Goal: Find specific page/section: Find specific page/section

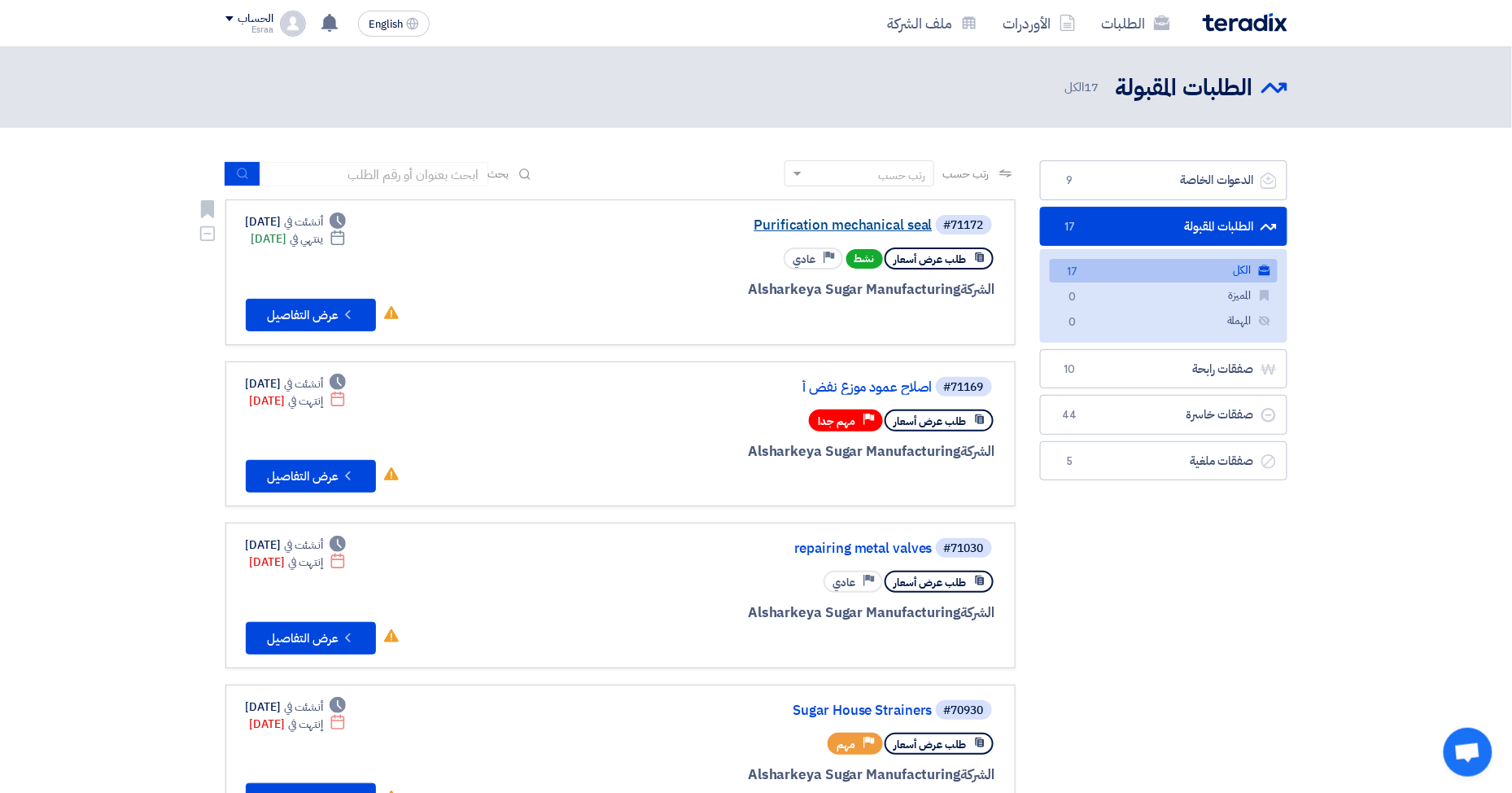
click at [805, 219] on link "Purification mechanical seal" at bounding box center [769, 225] width 325 height 14
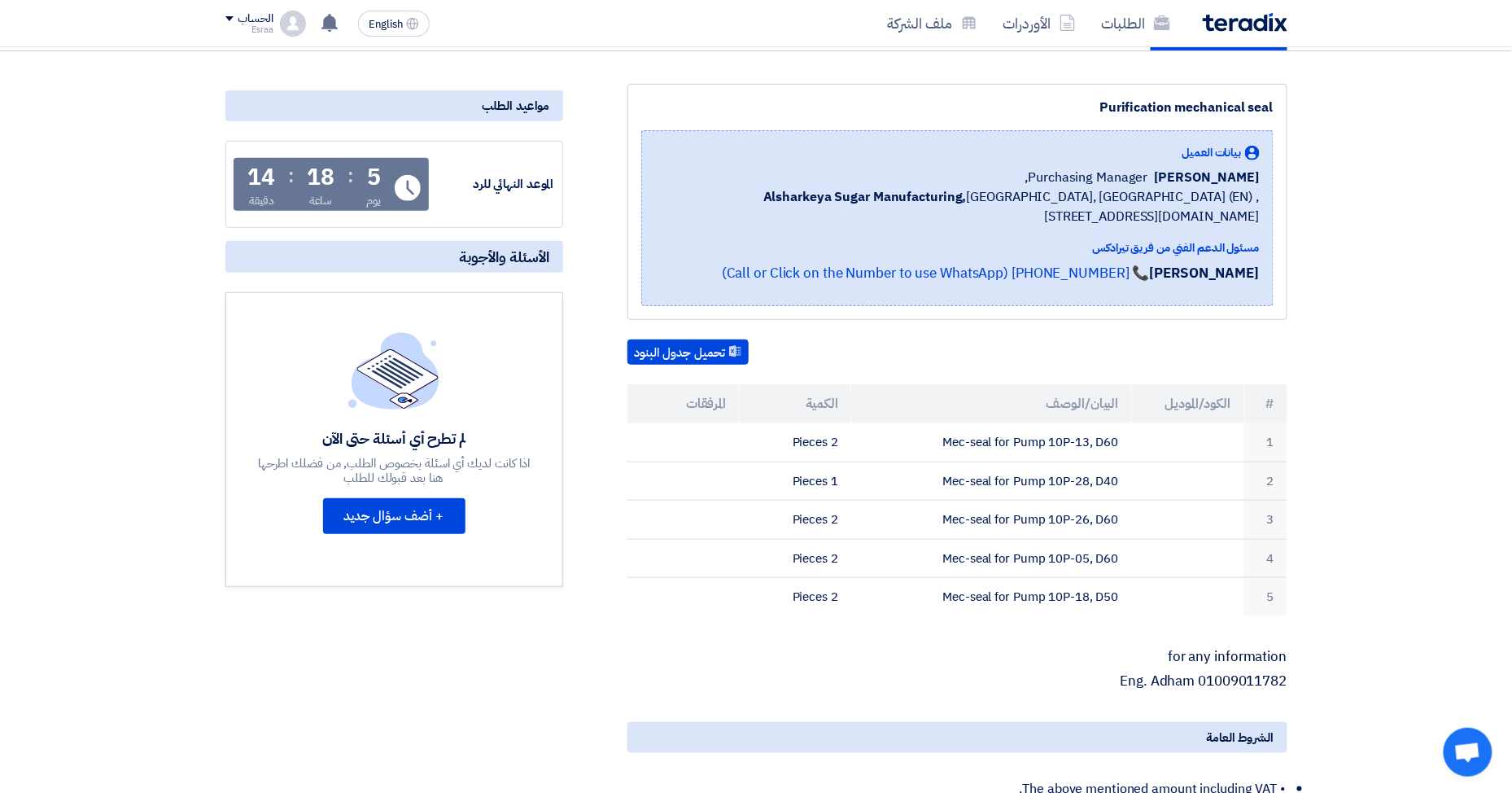
scroll to position [217, 0]
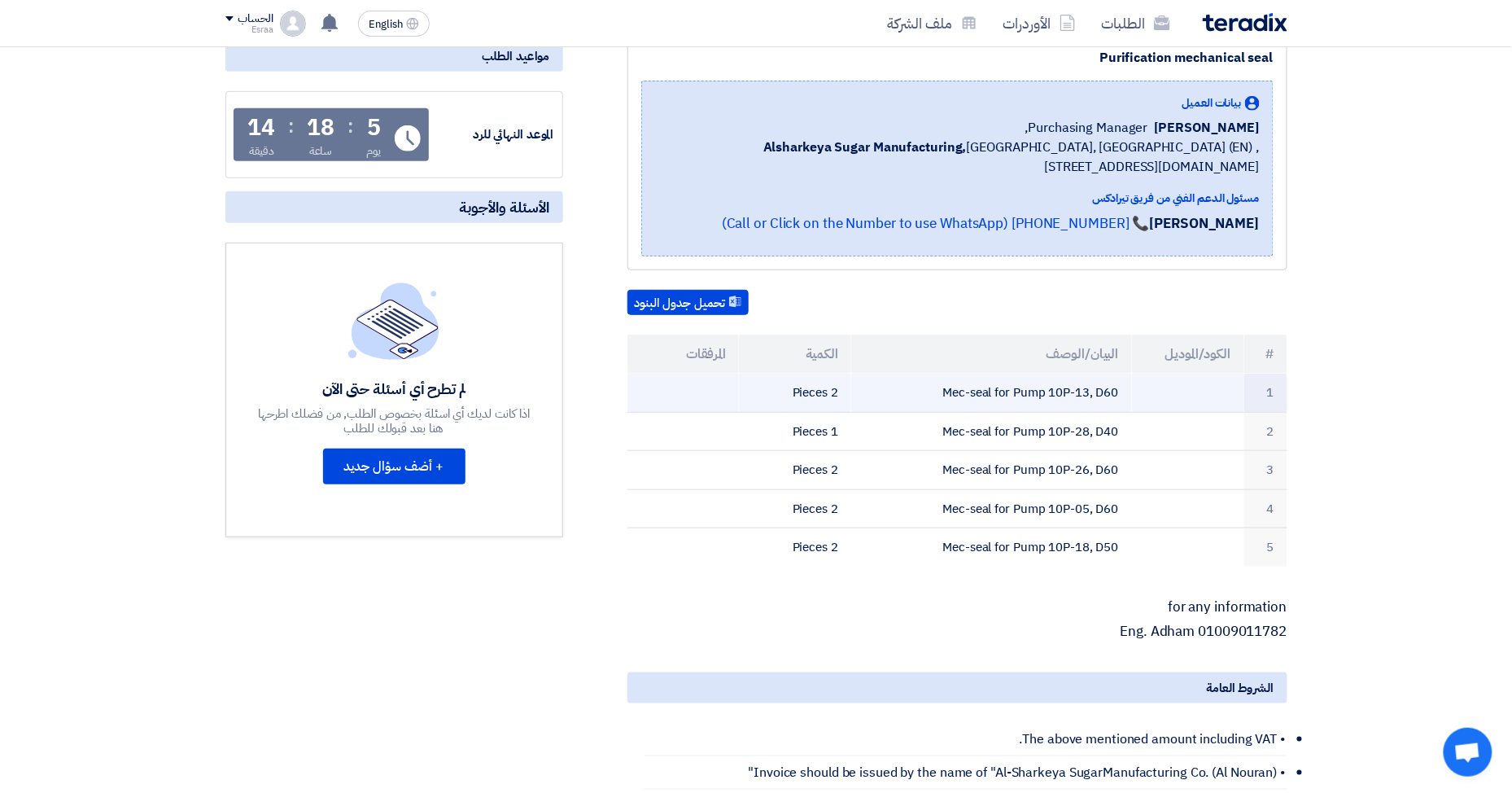
click at [1078, 397] on td "Mec-seal for Pump 10P-13, D60" at bounding box center [991, 392] width 281 height 38
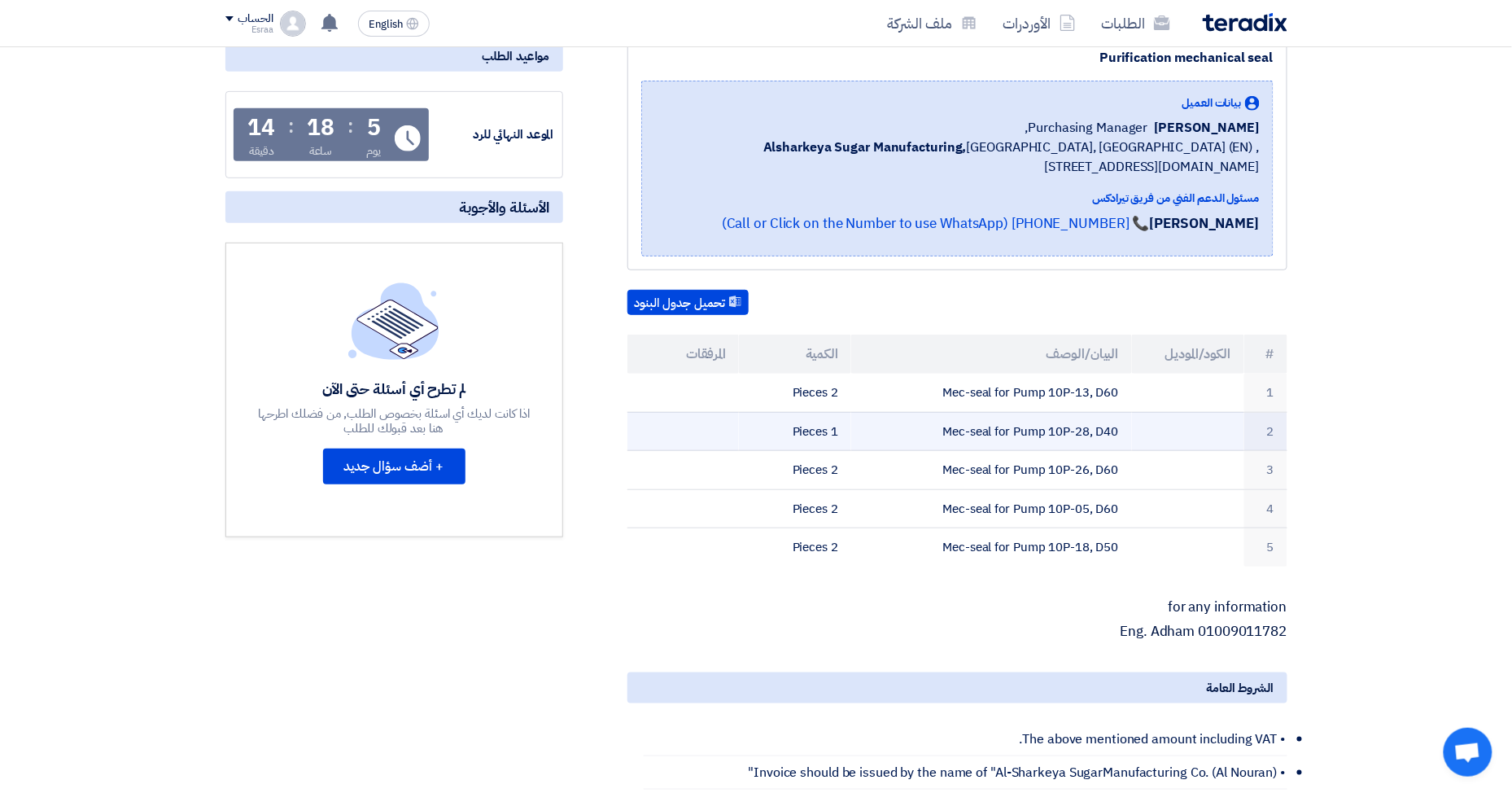
click at [1014, 431] on td "Mec-seal for Pump 10P-28, D40" at bounding box center [991, 431] width 281 height 39
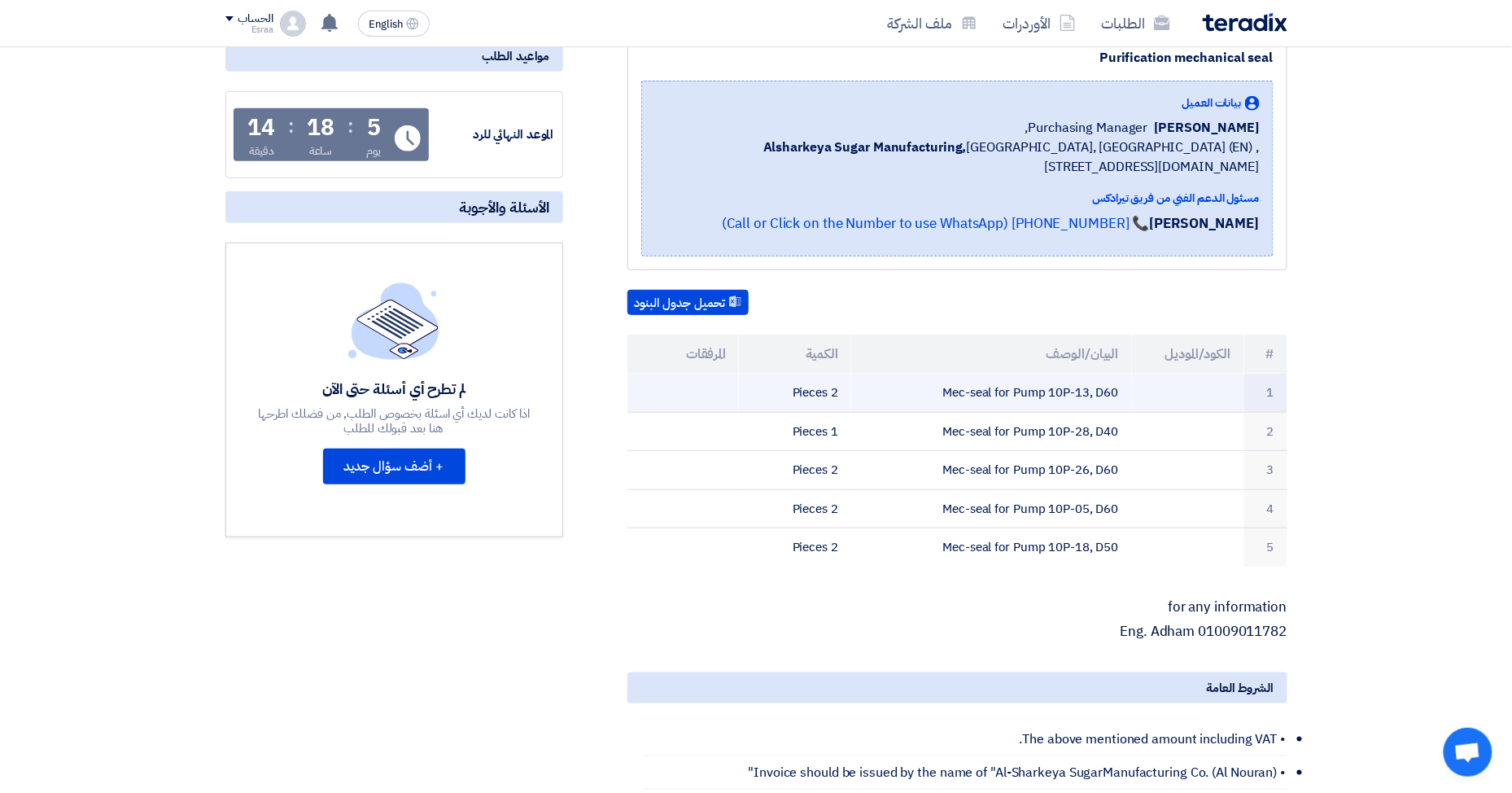
click at [1047, 386] on td "Mec-seal for Pump 10P-13, D60" at bounding box center [991, 392] width 281 height 38
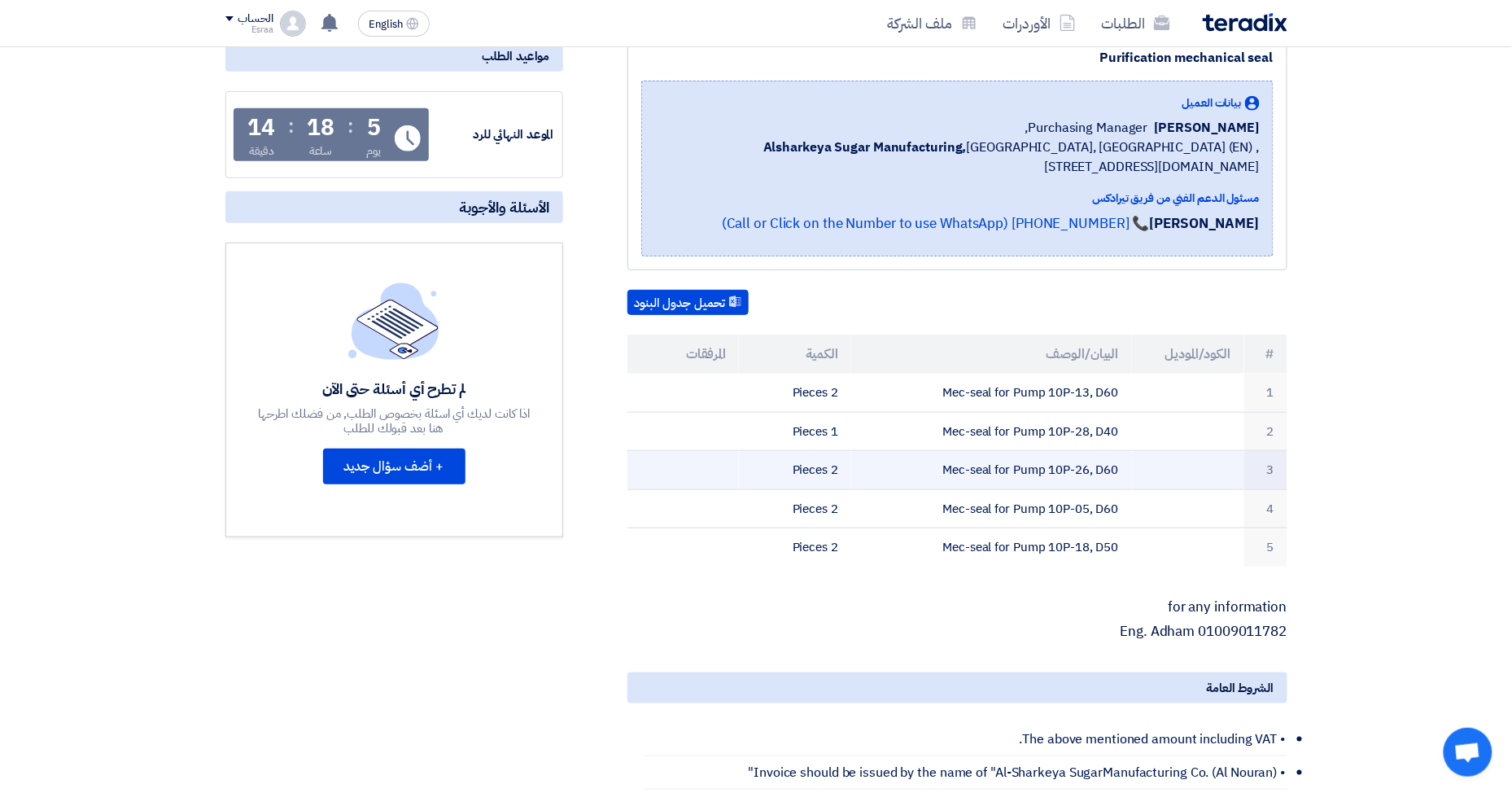
click at [1039, 454] on td "Mec-seal for Pump 10P-26, D60" at bounding box center [991, 470] width 281 height 39
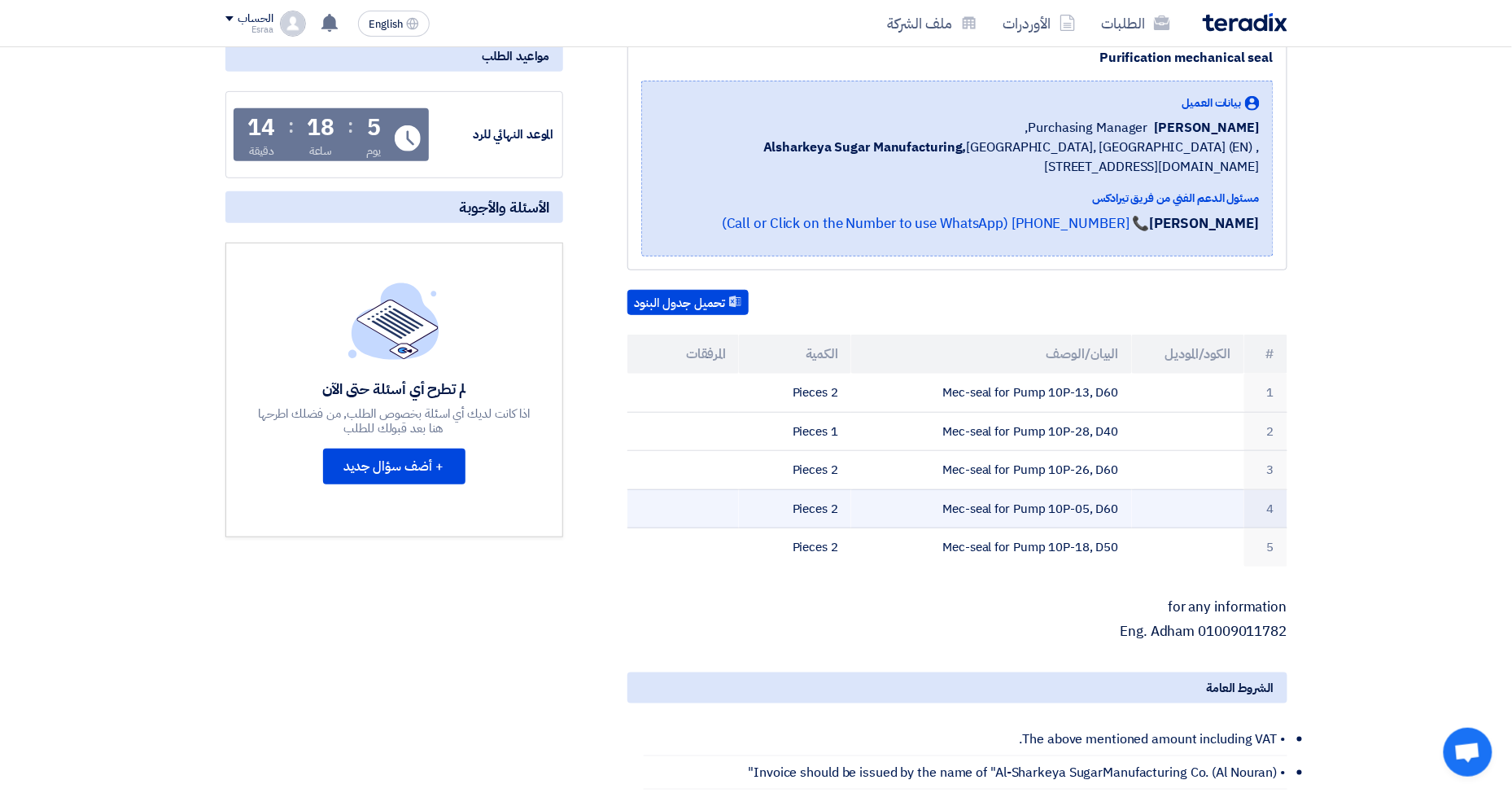
click at [1031, 500] on td "Mec-seal for Pump 10P-05, D60" at bounding box center [991, 508] width 281 height 39
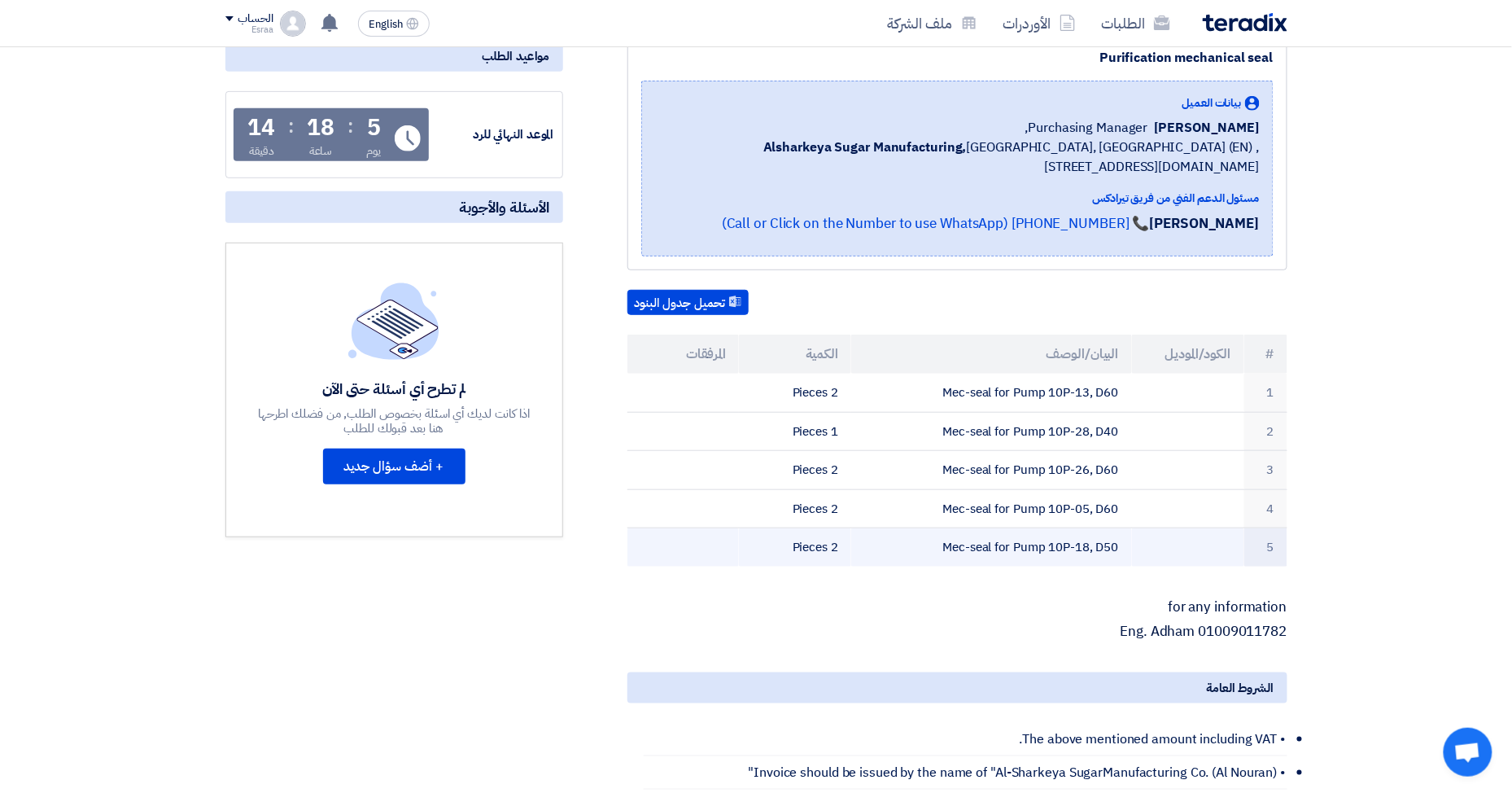
click at [1016, 541] on td "Mec-seal for Pump 10P-18, D50" at bounding box center [991, 547] width 281 height 38
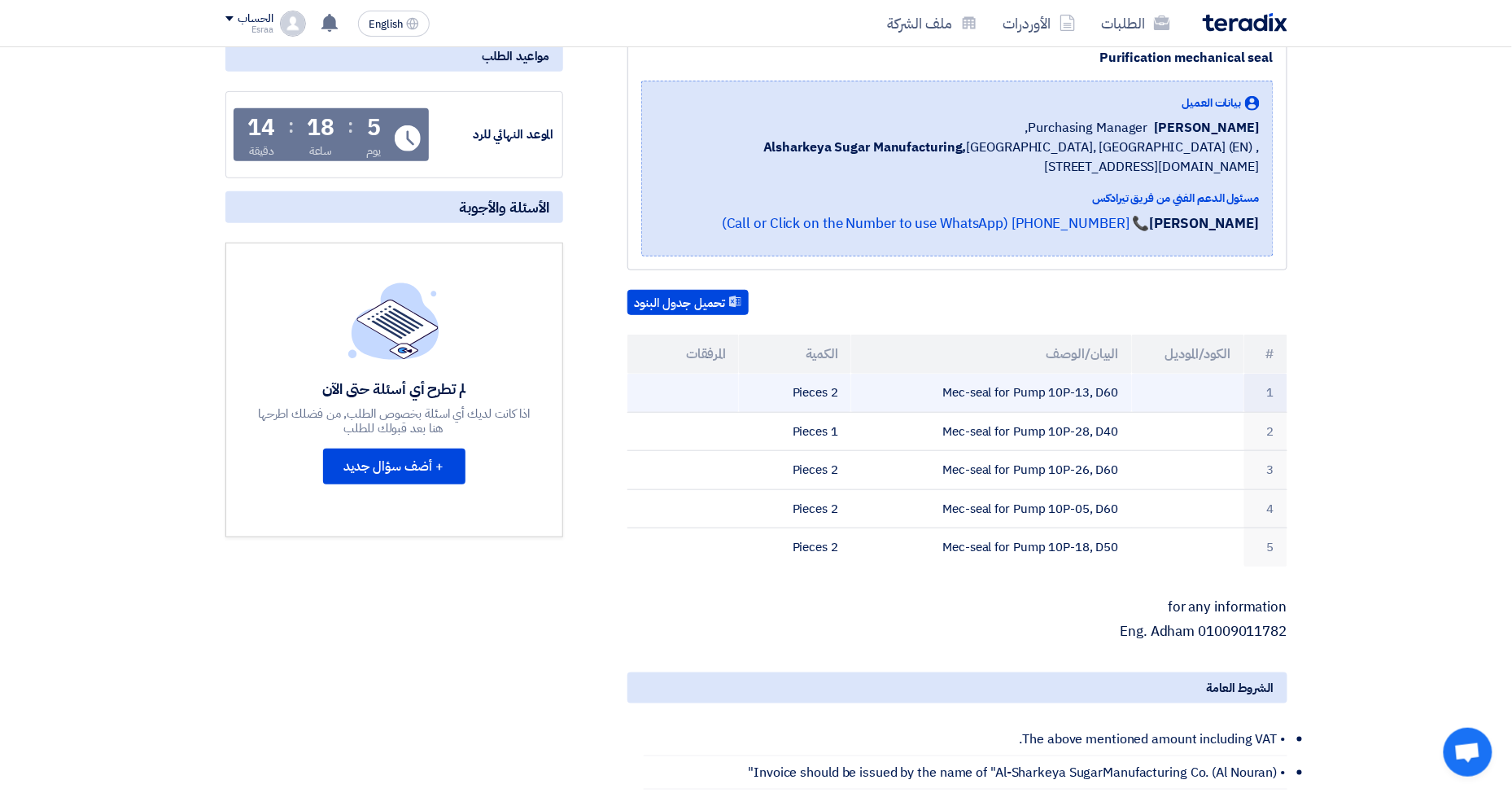
click at [1022, 391] on td "Mec-seal for Pump 10P-13, D60" at bounding box center [991, 392] width 281 height 38
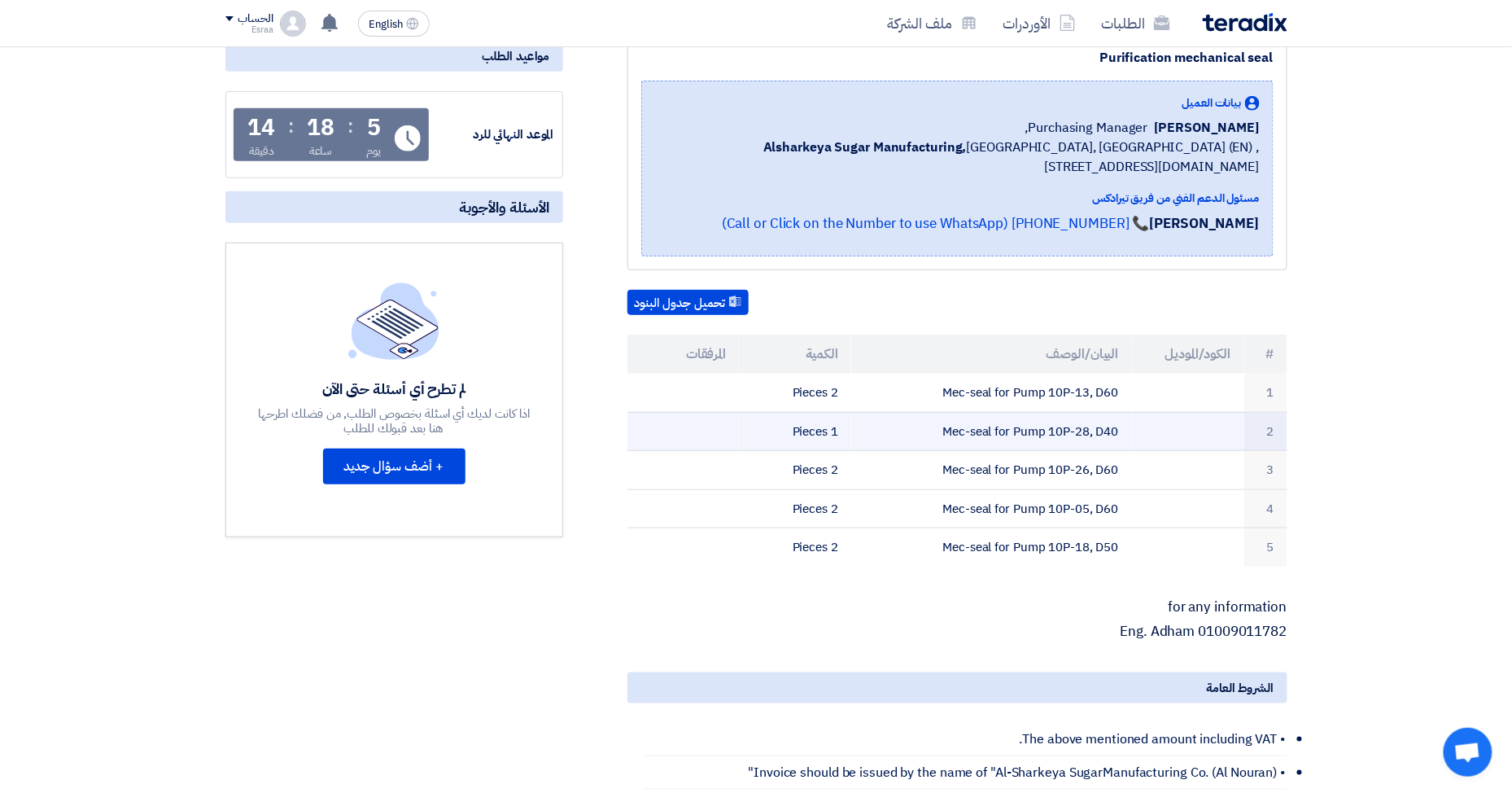
click at [1027, 424] on td "Mec-seal for Pump 10P-28, D40" at bounding box center [991, 431] width 281 height 39
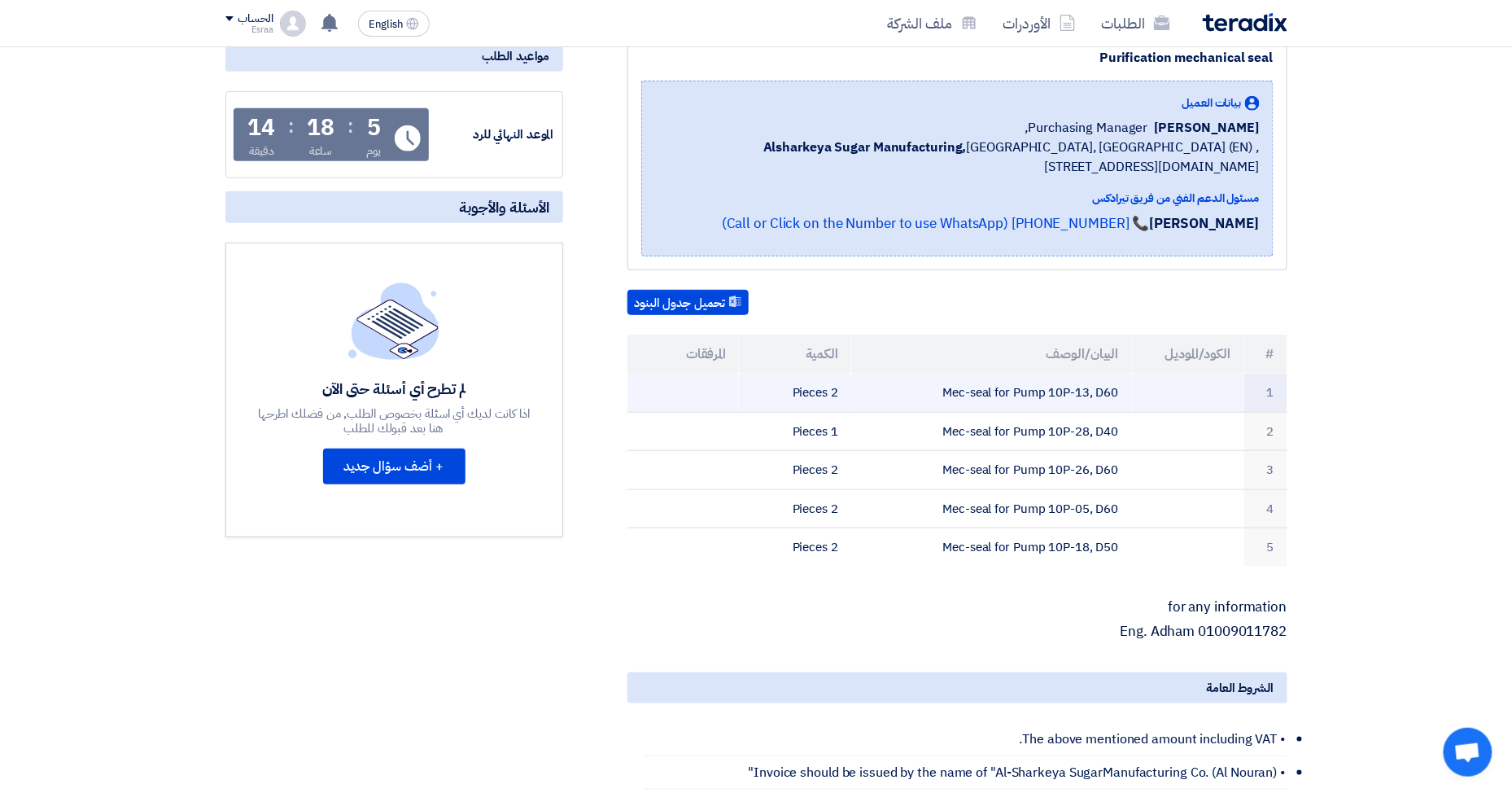
click at [967, 391] on td "Mec-seal for Pump 10P-13, D60" at bounding box center [991, 392] width 281 height 38
click at [1022, 391] on td "Mec-seal for Pump 10P-13, D60" at bounding box center [991, 392] width 281 height 38
click at [1065, 400] on td "Mec-seal for Pump 10P-13, D60" at bounding box center [991, 392] width 281 height 38
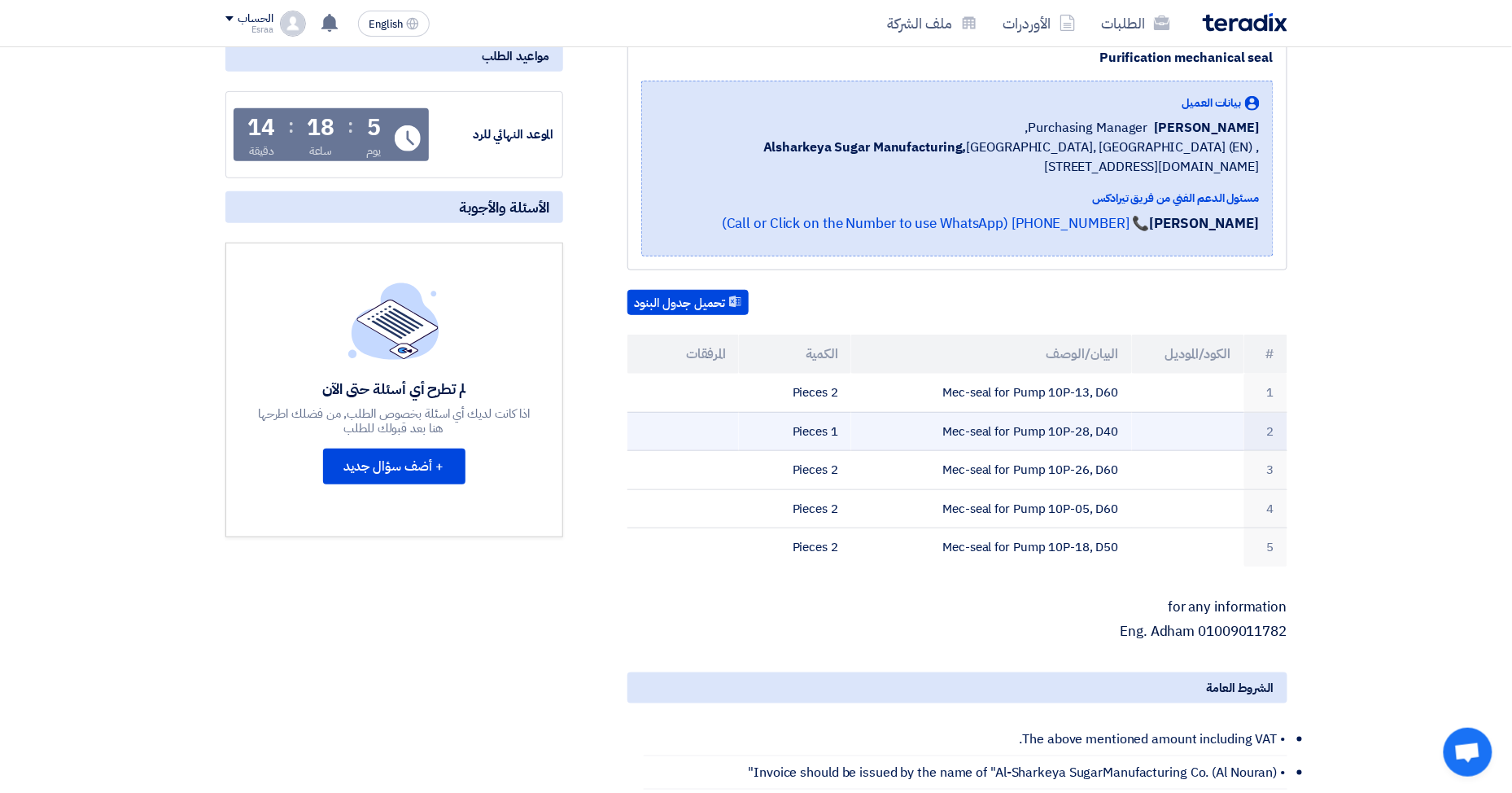
click at [1043, 437] on td "Mec-seal for Pump 10P-28, D40" at bounding box center [991, 431] width 281 height 39
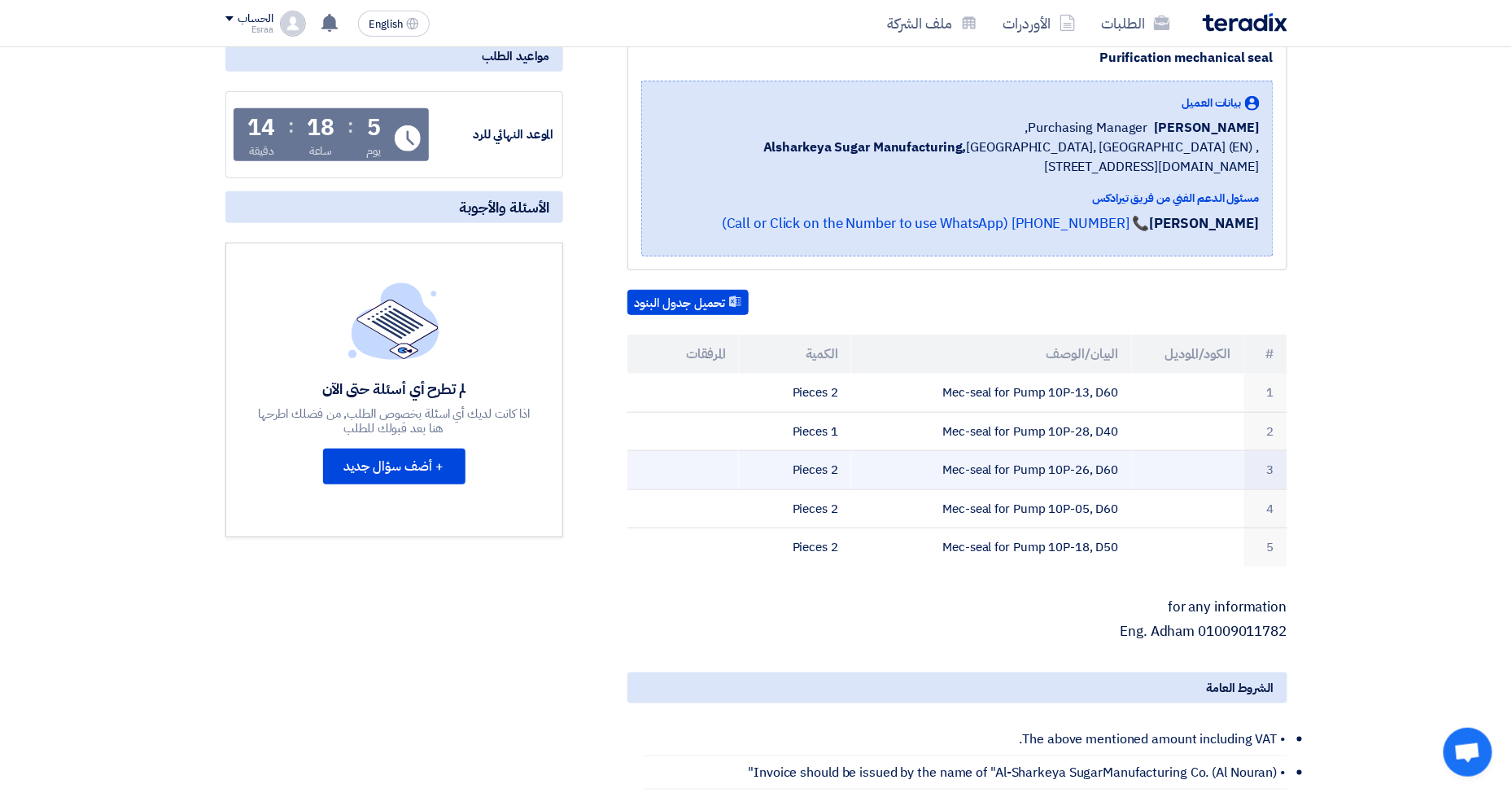
click at [1040, 460] on td "Mec-seal for Pump 10P-26, D60" at bounding box center [991, 470] width 281 height 39
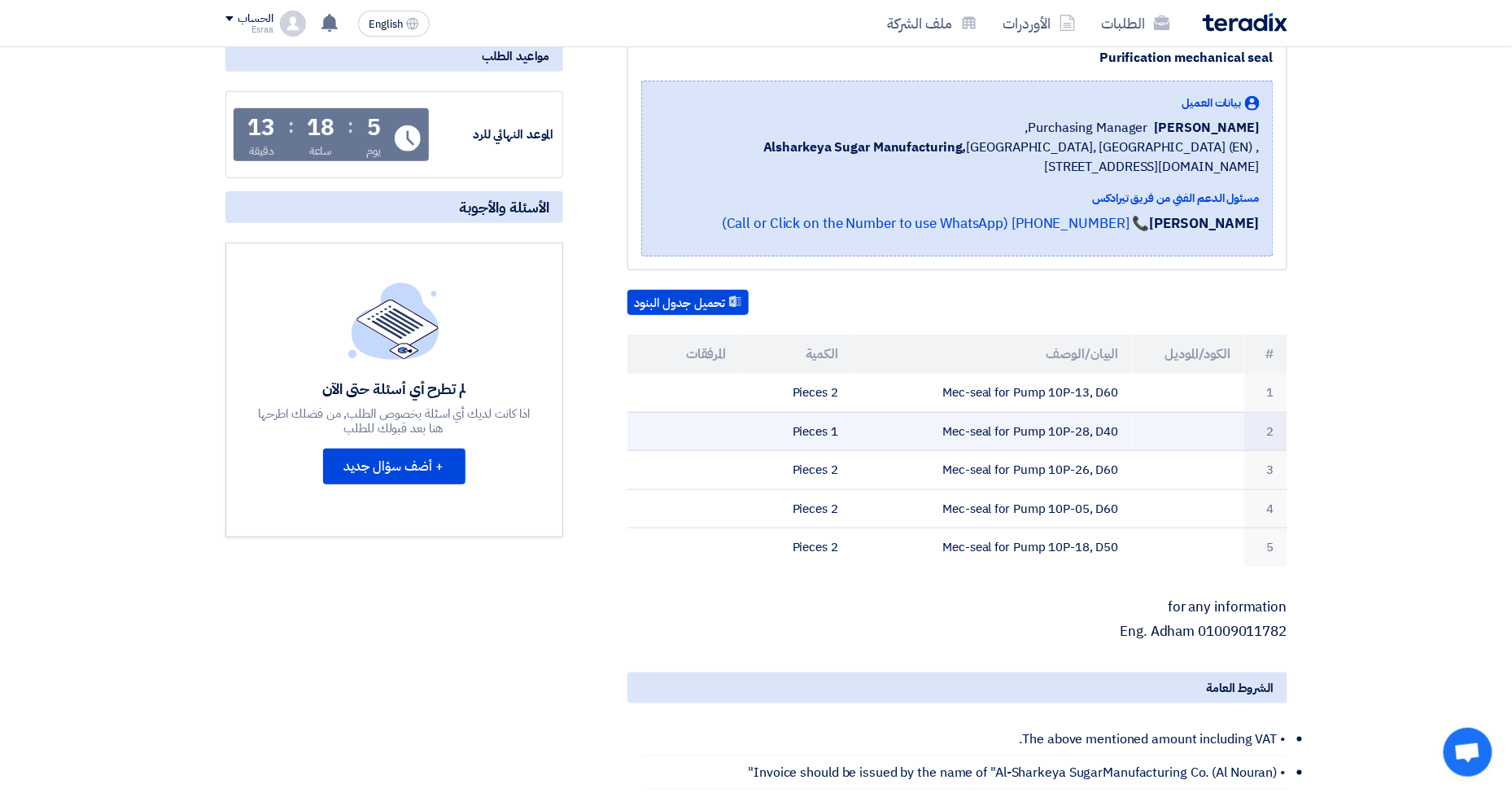
click at [1037, 412] on td "Mec-seal for Pump 10P-28, D40" at bounding box center [991, 431] width 281 height 39
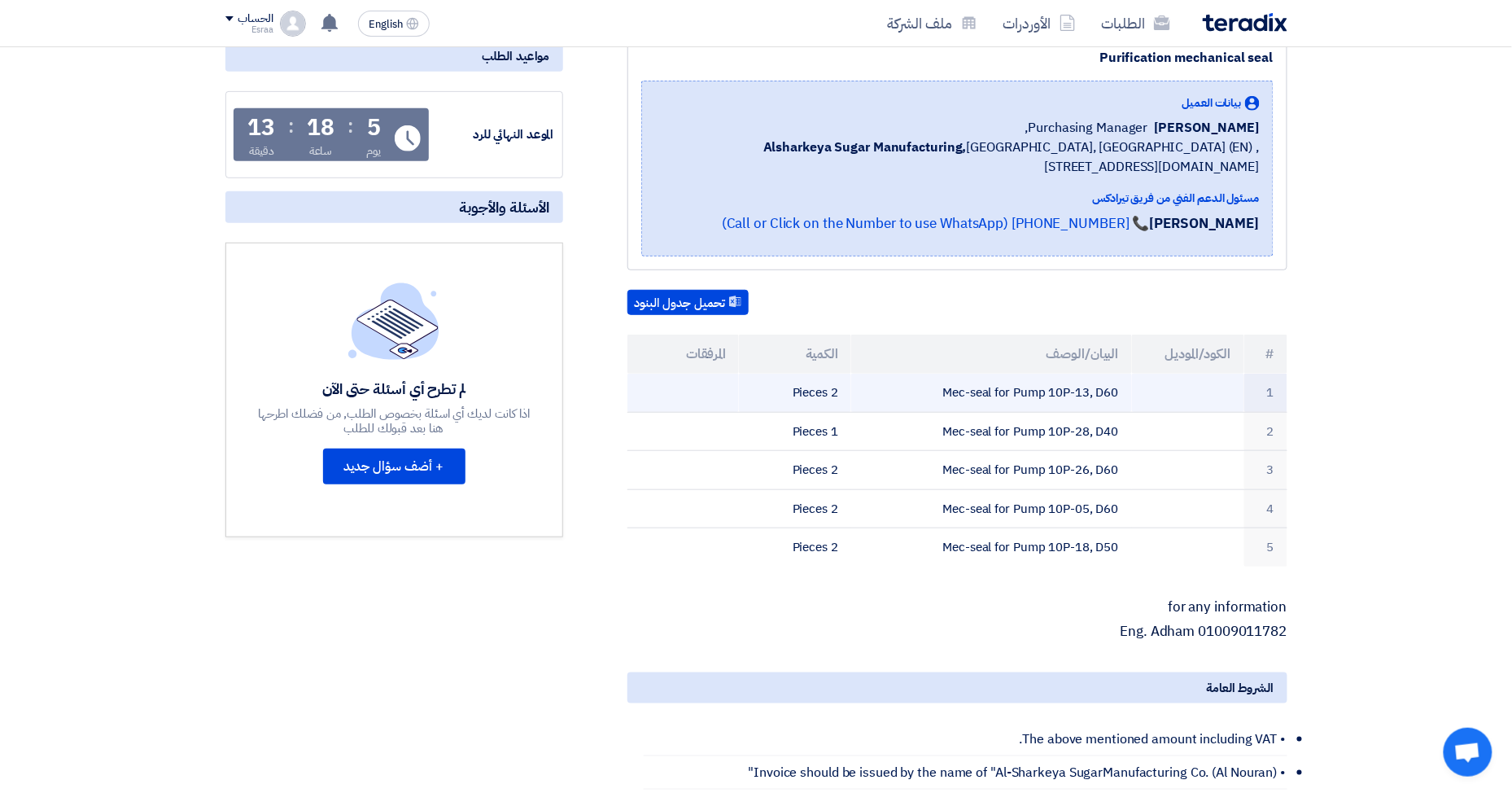
click at [1072, 386] on td "Mec-seal for Pump 10P-13, D60" at bounding box center [991, 392] width 281 height 38
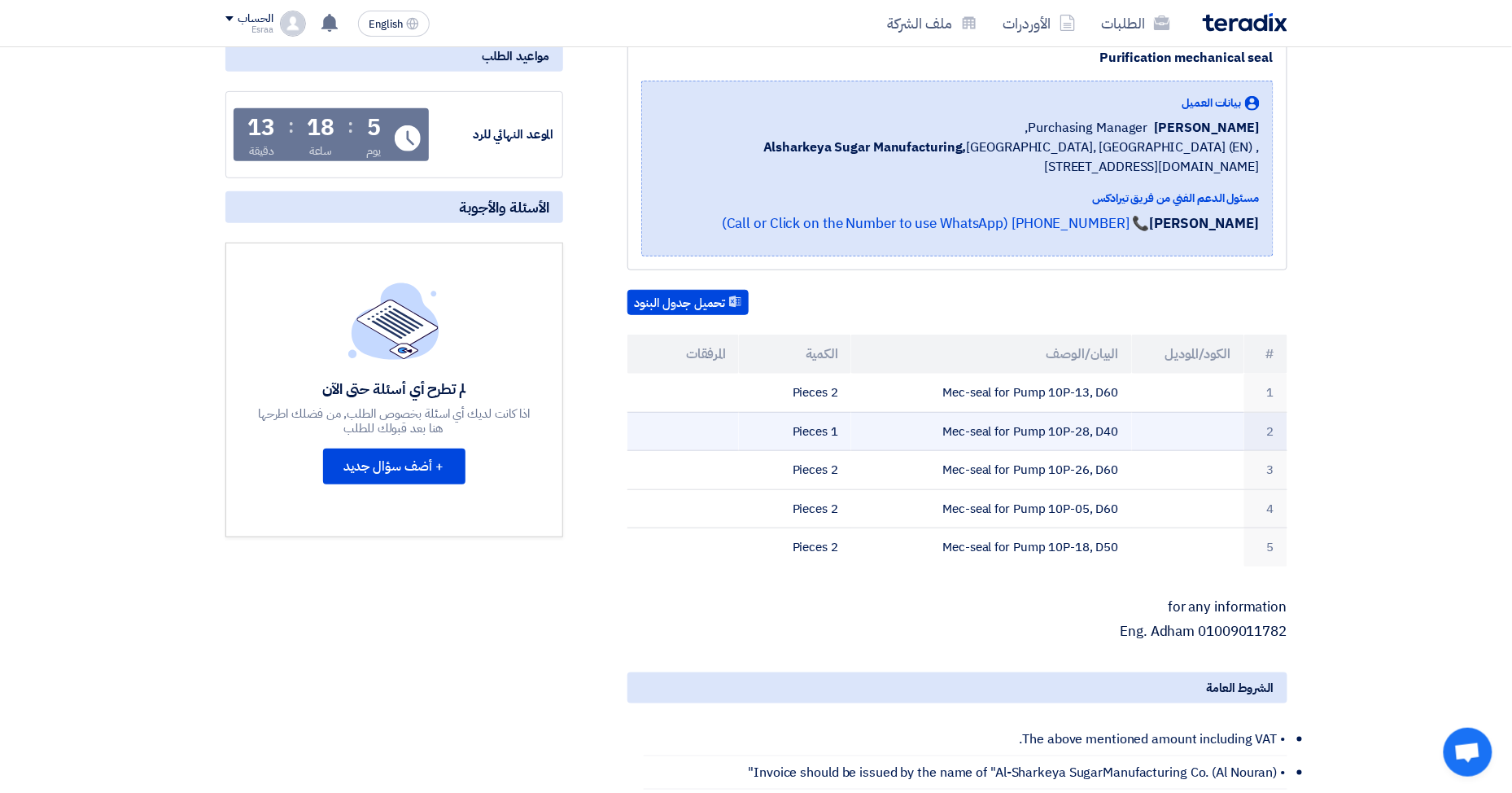
click at [1029, 412] on td "Mec-seal for Pump 10P-28, D40" at bounding box center [991, 431] width 281 height 39
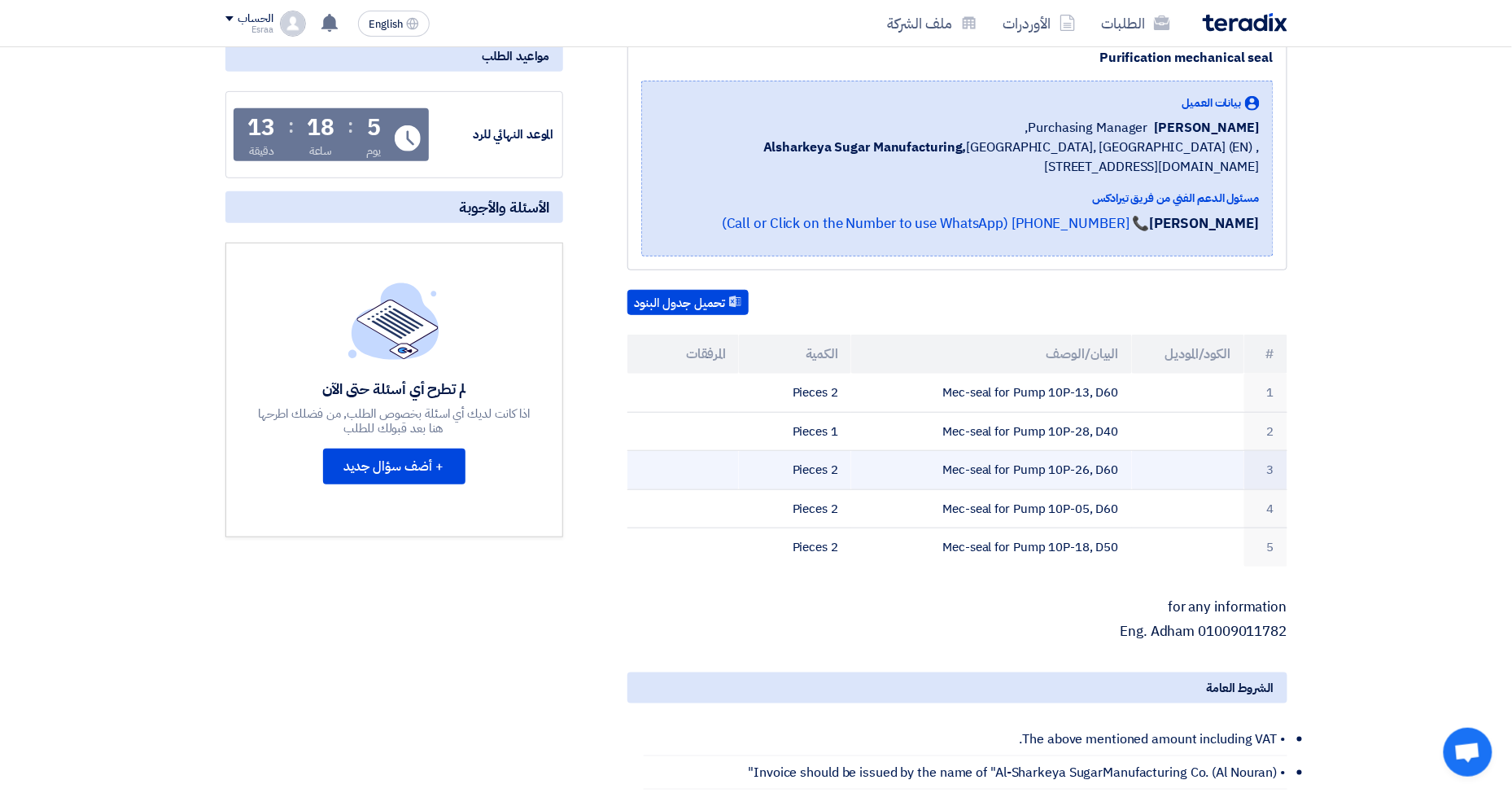
click at [993, 456] on td "Mec-seal for Pump 10P-26, D60" at bounding box center [991, 470] width 281 height 39
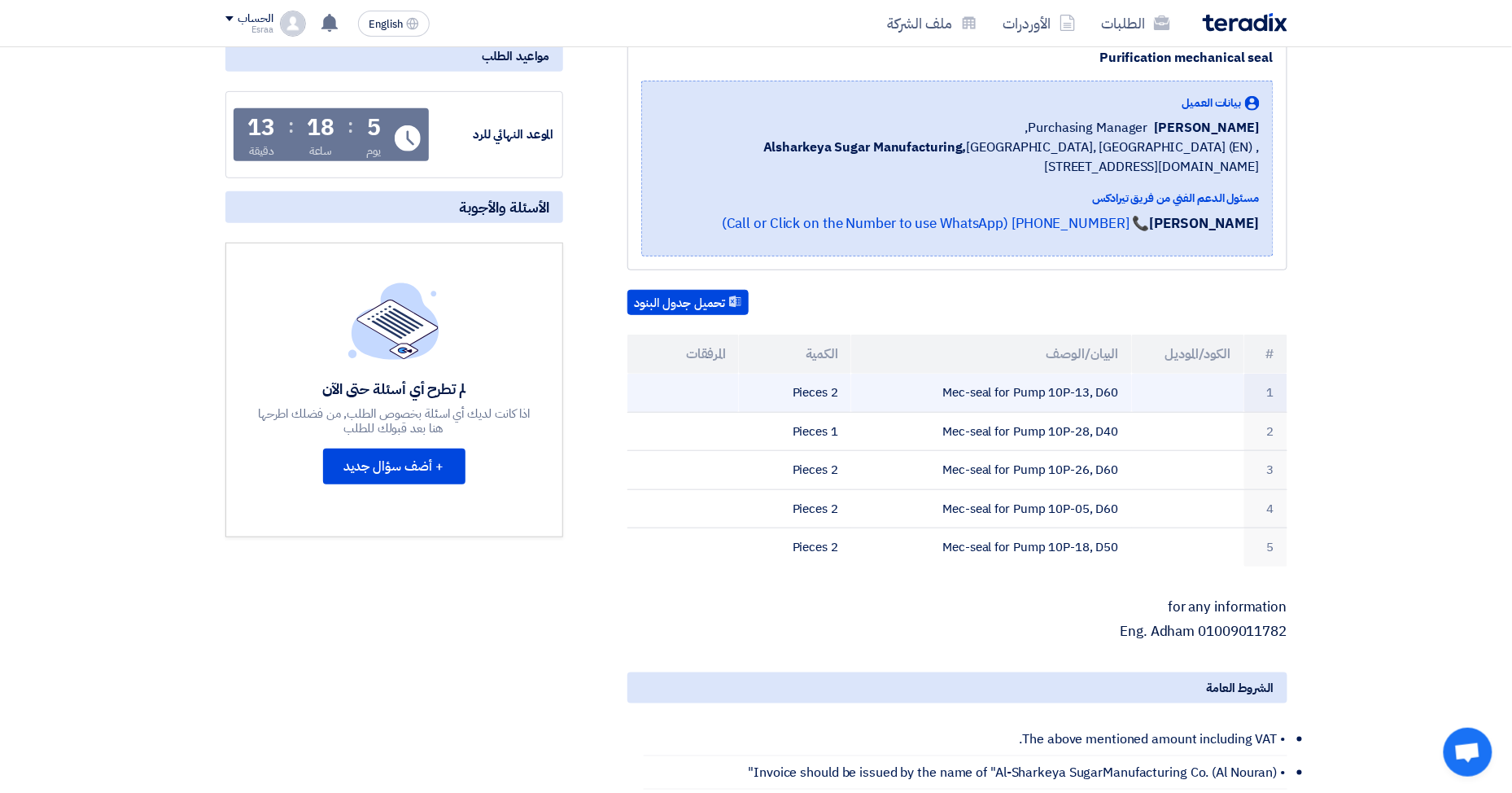
click at [1000, 404] on td "Mec-seal for Pump 10P-13, D60" at bounding box center [991, 392] width 281 height 38
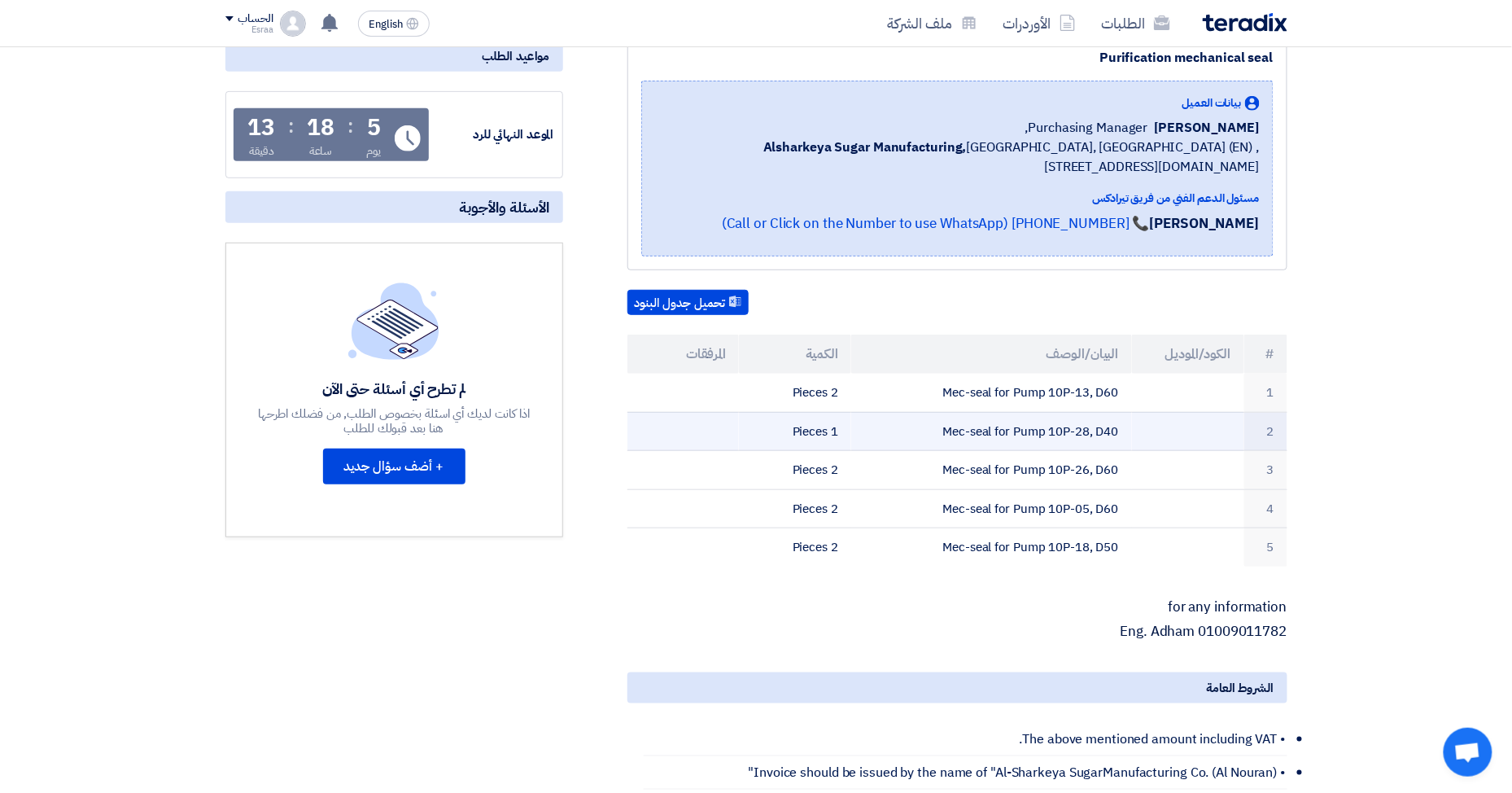
click at [1004, 420] on td "Mec-seal for Pump 10P-28, D40" at bounding box center [991, 431] width 281 height 39
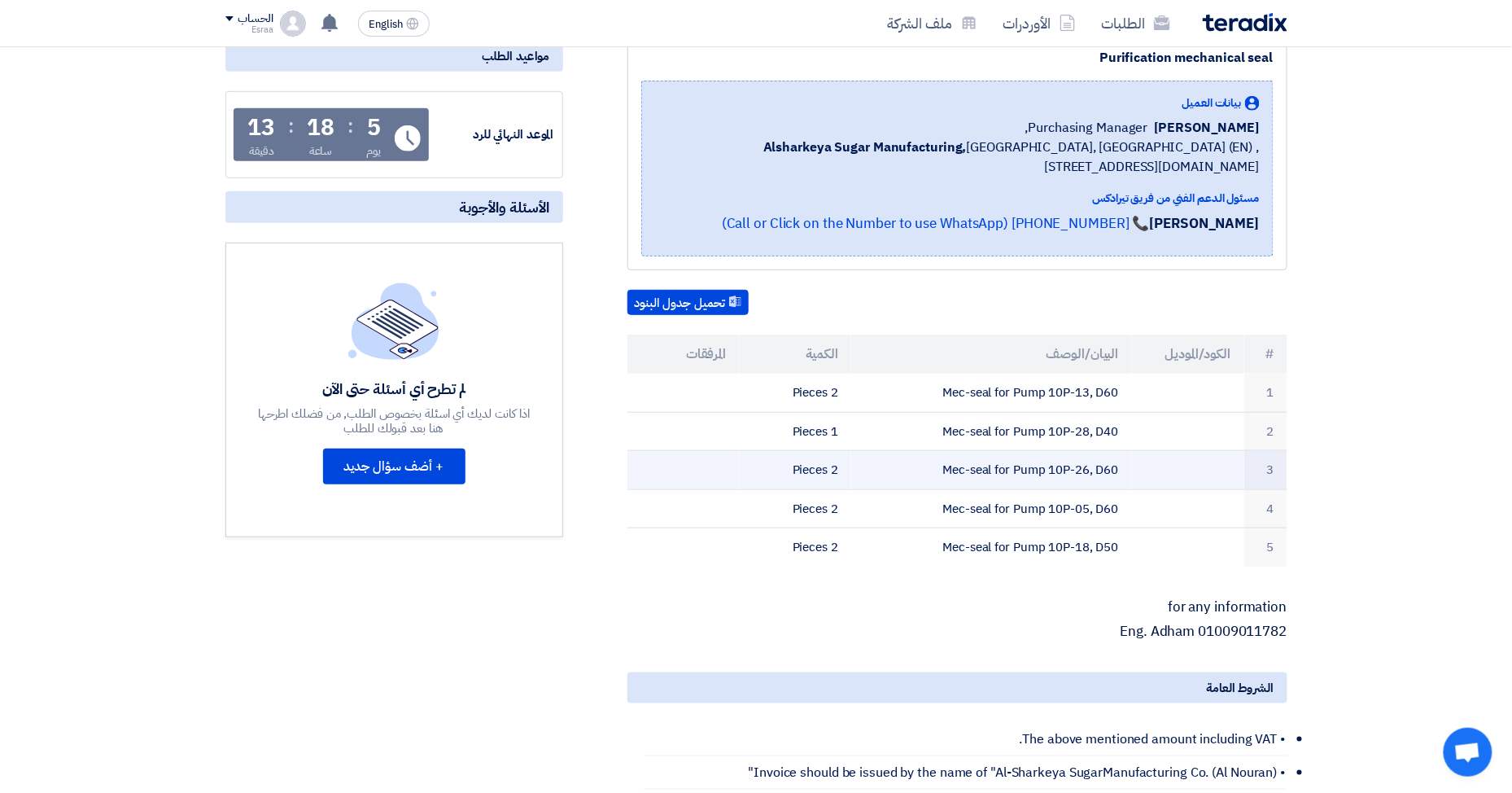
click at [995, 475] on td "Mec-seal for Pump 10P-26, D60" at bounding box center [991, 470] width 281 height 39
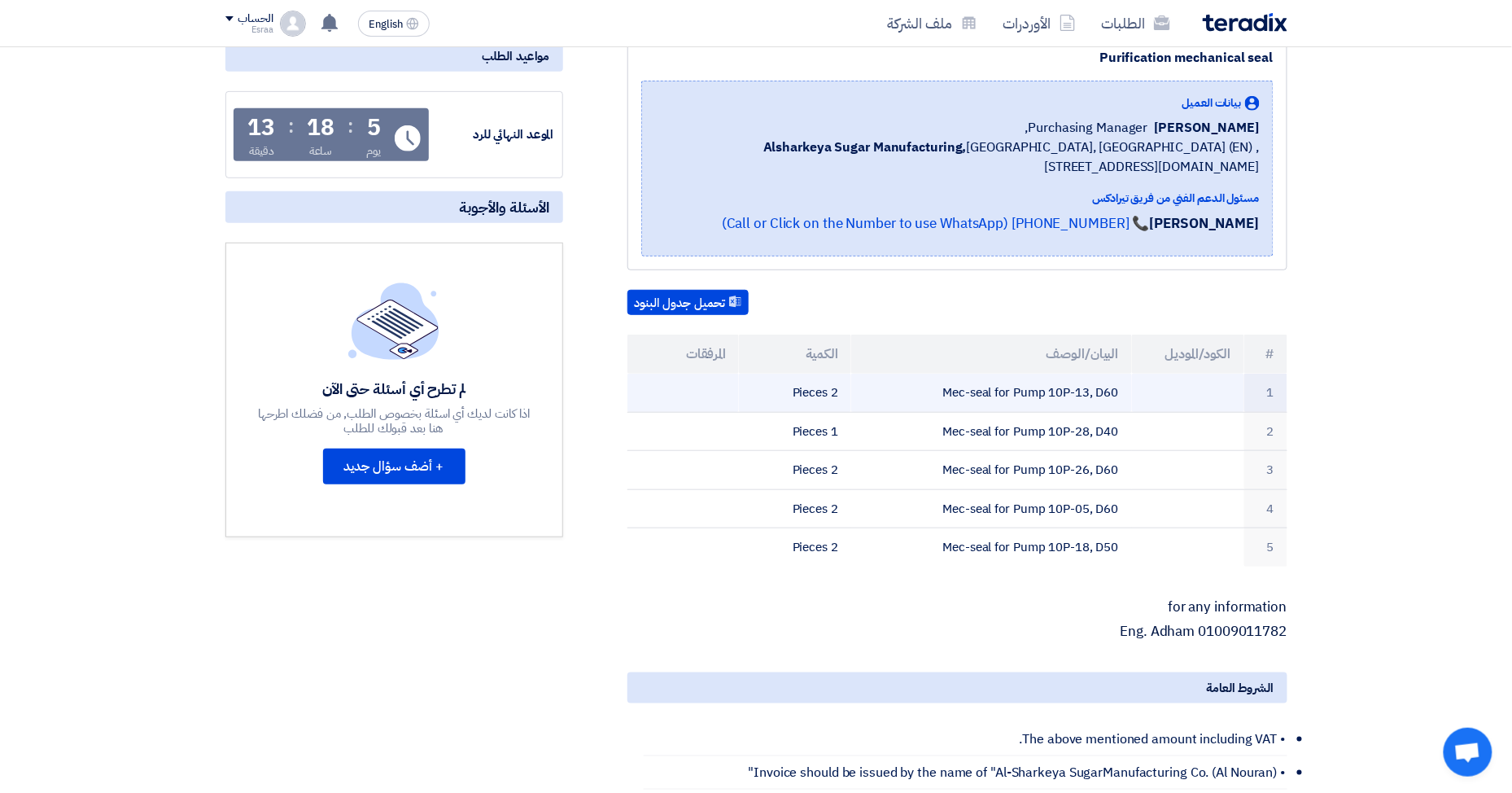
click at [996, 392] on td "Mec-seal for Pump 10P-13, D60" at bounding box center [991, 392] width 281 height 38
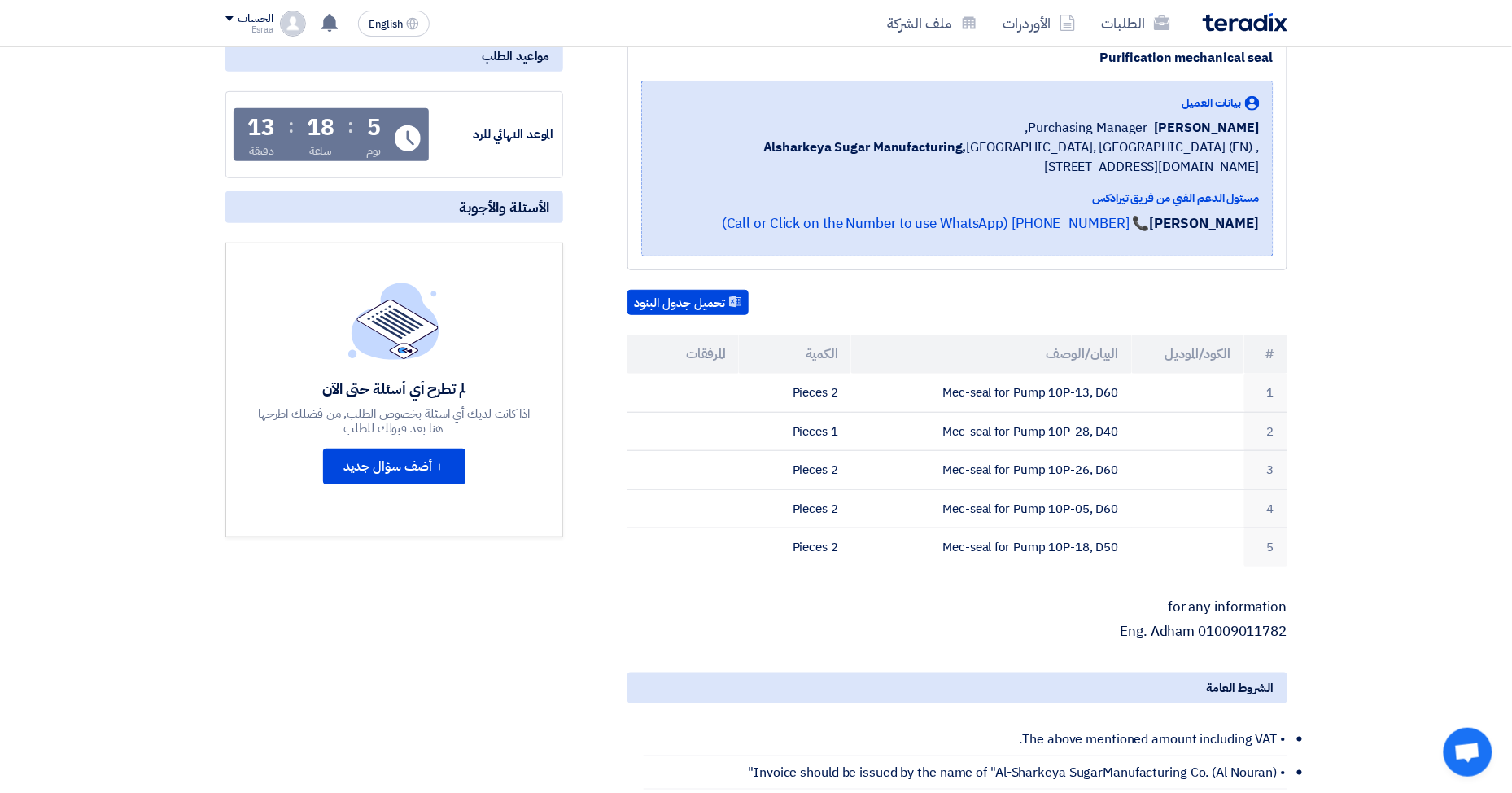
scroll to position [0, 0]
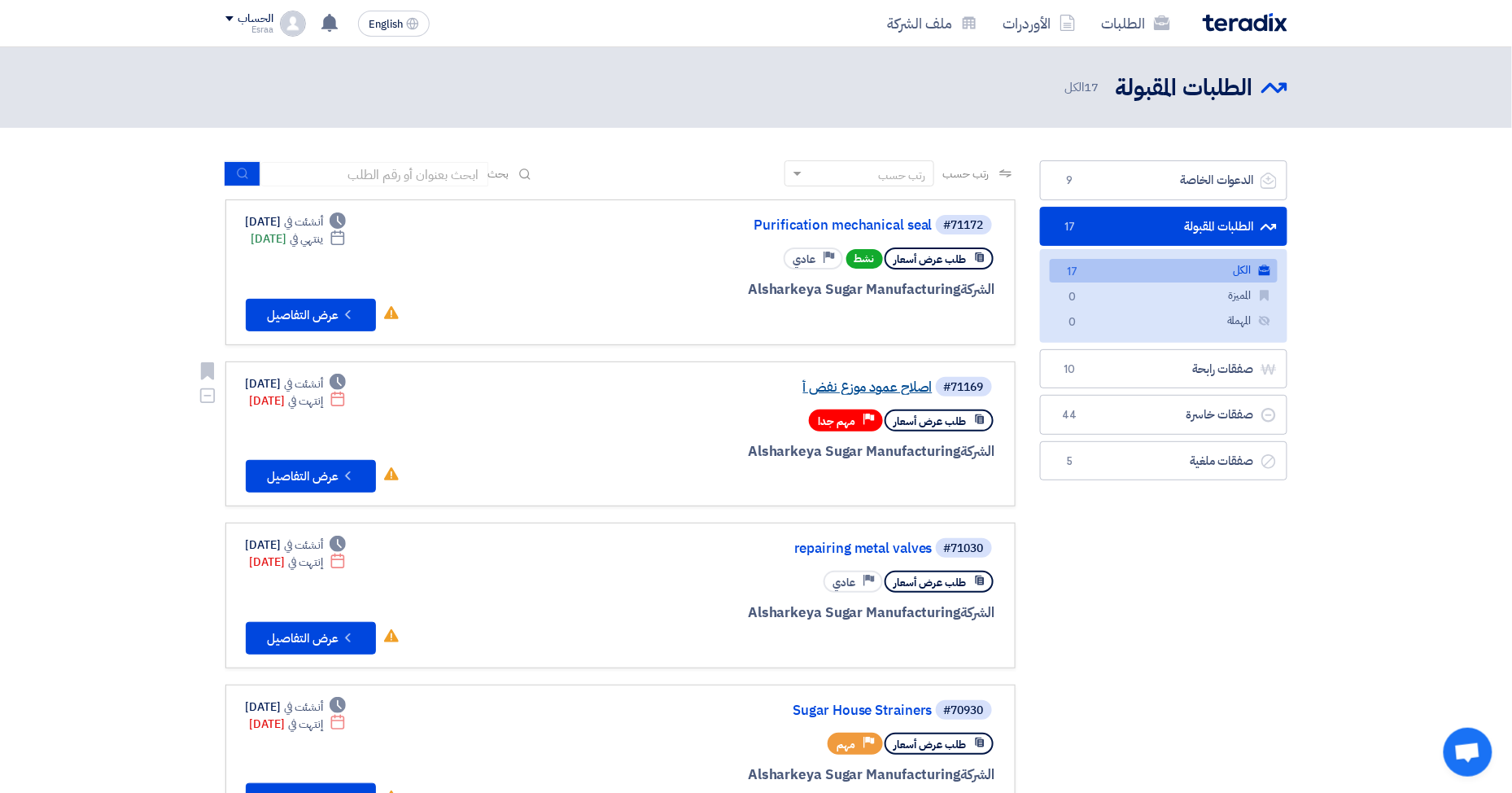
click at [851, 386] on link "اصلاح عمود موزع نفض أ" at bounding box center [769, 387] width 325 height 14
